Goal: Information Seeking & Learning: Learn about a topic

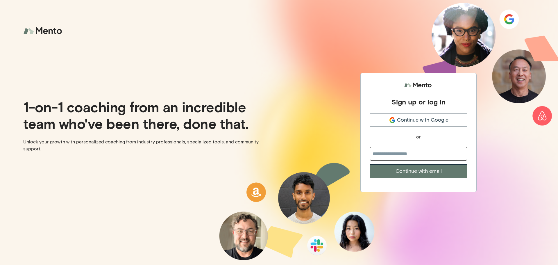
click at [419, 117] on span "Continue with Google" at bounding box center [422, 120] width 51 height 8
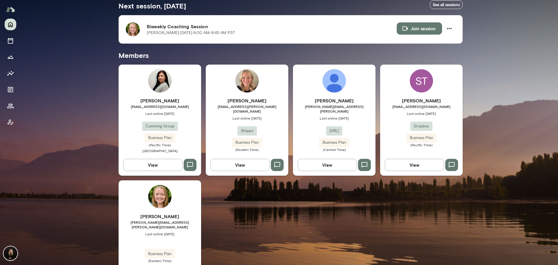
scroll to position [135, 0]
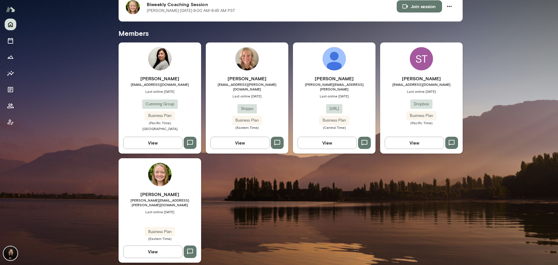
click at [183, 200] on span "[PERSON_NAME][EMAIL_ADDRESS][PERSON_NAME][DOMAIN_NAME]" at bounding box center [160, 202] width 83 height 9
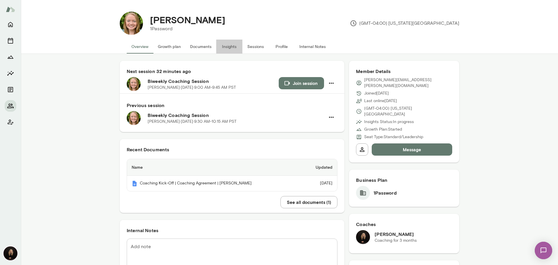
click at [230, 46] on button "Insights" at bounding box center [229, 47] width 26 height 14
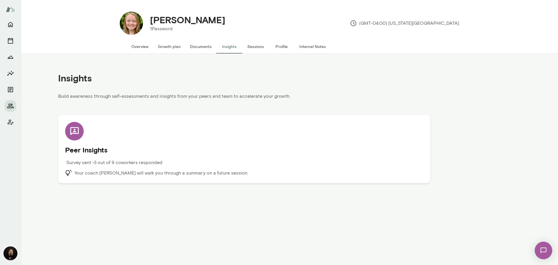
click at [244, 154] on h5 "Peer Insights" at bounding box center [244, 149] width 358 height 9
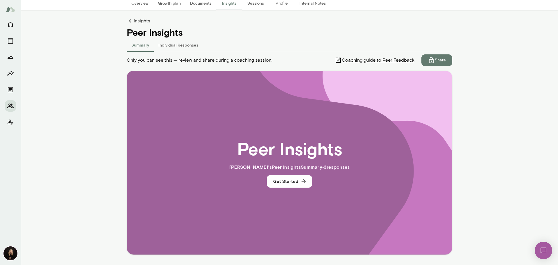
scroll to position [58, 0]
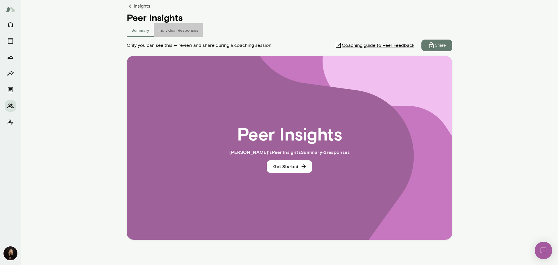
click at [183, 29] on button "Individual Responses" at bounding box center [178, 30] width 49 height 14
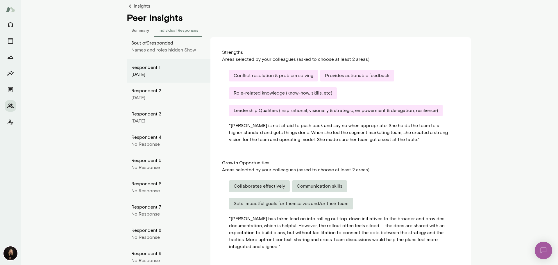
click at [187, 51] on p "Show" at bounding box center [190, 50] width 12 height 7
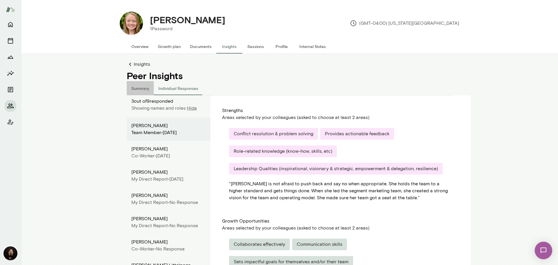
click at [136, 87] on button "Summary" at bounding box center [140, 88] width 27 height 14
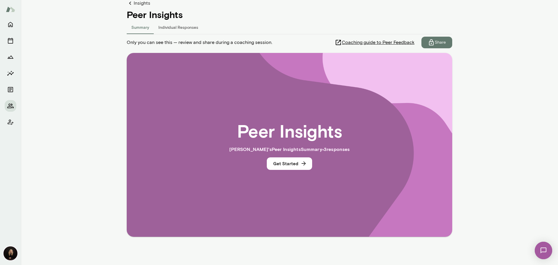
scroll to position [63, 0]
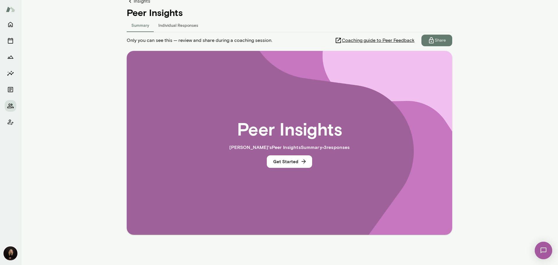
click at [297, 168] on div "Peer Insights [PERSON_NAME] 's Peer Insights Summary • 3 response s Get Started" at bounding box center [289, 142] width 288 height 147
click at [301, 164] on icon "button" at bounding box center [304, 161] width 6 height 6
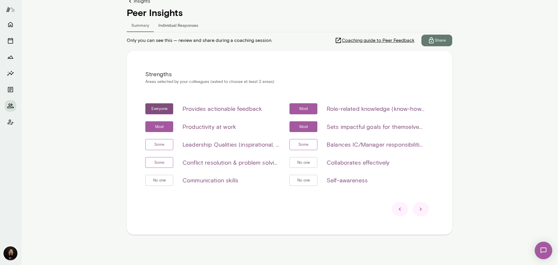
click at [422, 205] on div at bounding box center [421, 209] width 16 height 14
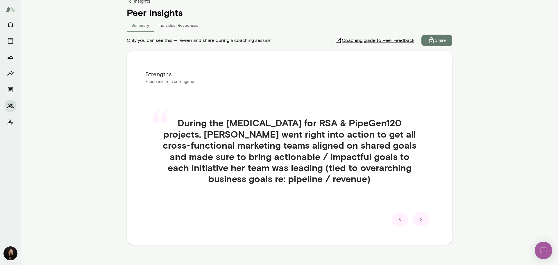
click at [425, 218] on div at bounding box center [421, 219] width 16 height 14
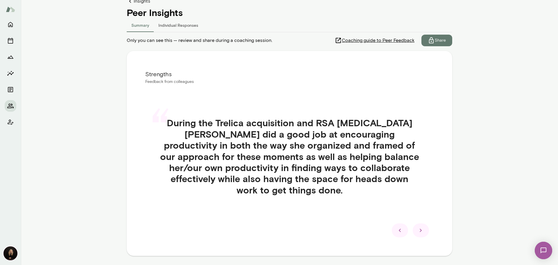
click at [399, 231] on icon at bounding box center [400, 230] width 7 height 7
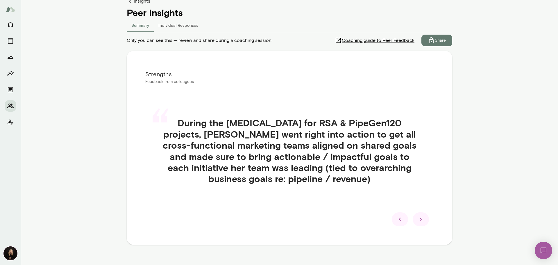
click at [421, 222] on icon at bounding box center [420, 219] width 7 height 7
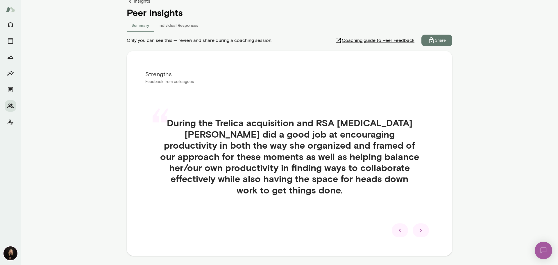
click at [419, 231] on icon at bounding box center [420, 230] width 7 height 7
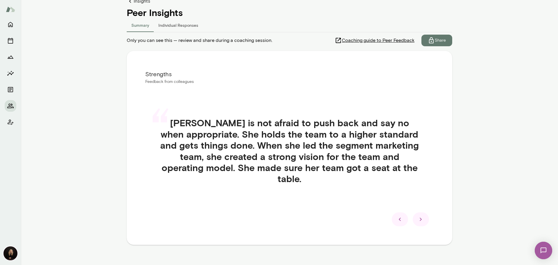
click at [422, 217] on icon at bounding box center [420, 219] width 7 height 7
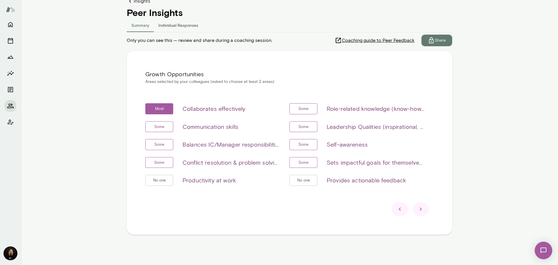
click at [424, 209] on div at bounding box center [421, 209] width 16 height 14
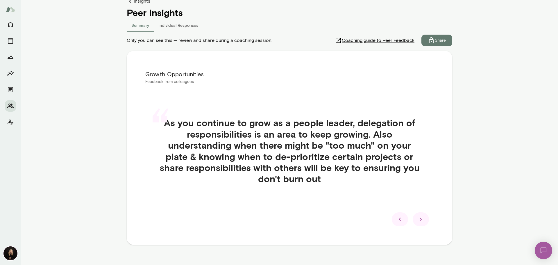
scroll to position [73, 0]
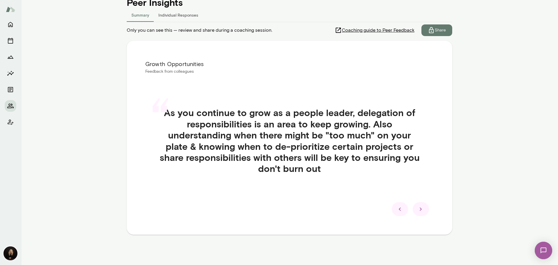
click at [422, 209] on icon at bounding box center [420, 209] width 7 height 7
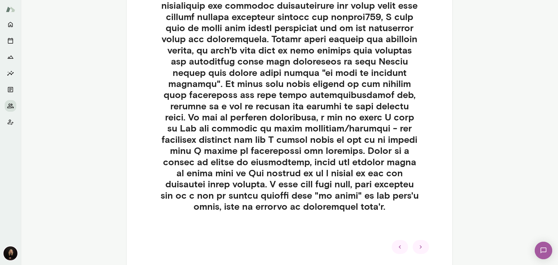
scroll to position [241, 0]
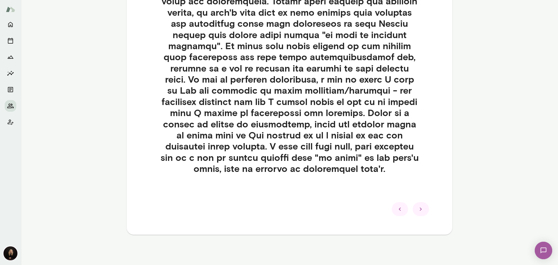
click at [417, 206] on icon at bounding box center [420, 209] width 7 height 7
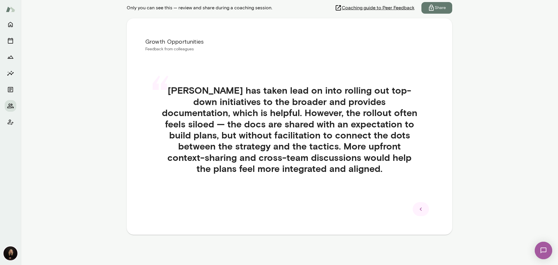
scroll to position [96, 0]
click at [417, 206] on icon at bounding box center [420, 209] width 7 height 7
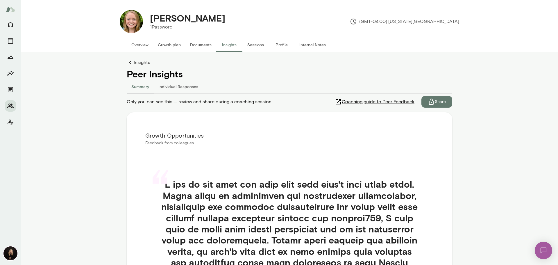
scroll to position [0, 0]
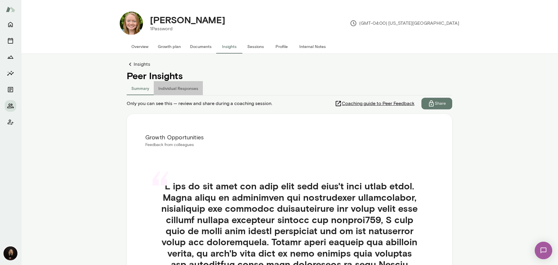
click at [179, 86] on button "Individual Responses" at bounding box center [178, 88] width 49 height 14
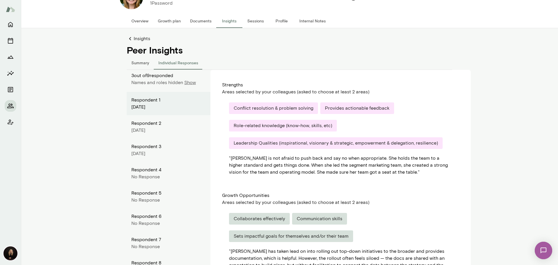
scroll to position [71, 0]
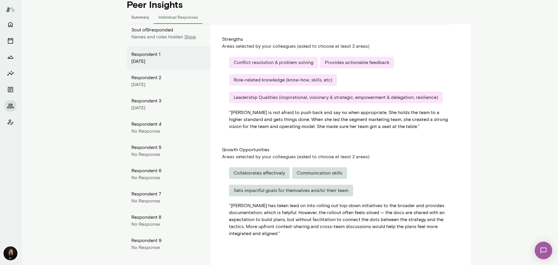
click at [188, 38] on p "Show" at bounding box center [190, 36] width 12 height 7
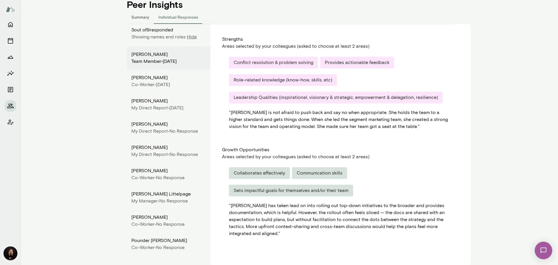
click at [181, 128] on div "[PERSON_NAME]" at bounding box center [168, 124] width 74 height 7
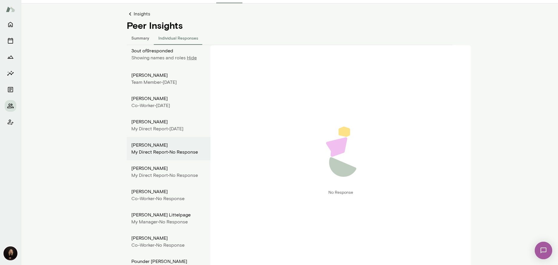
scroll to position [76, 0]
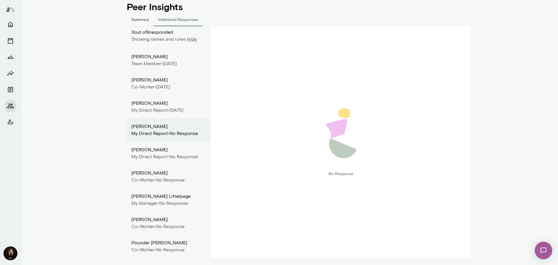
click at [135, 12] on button "Summary" at bounding box center [140, 19] width 27 height 14
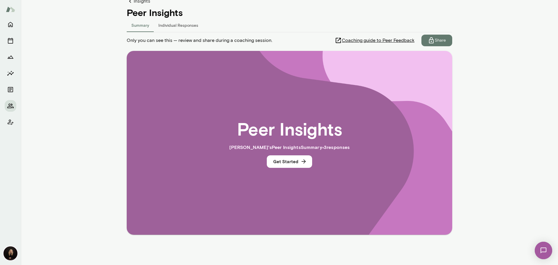
scroll to position [63, 0]
